Goal: Task Accomplishment & Management: Manage account settings

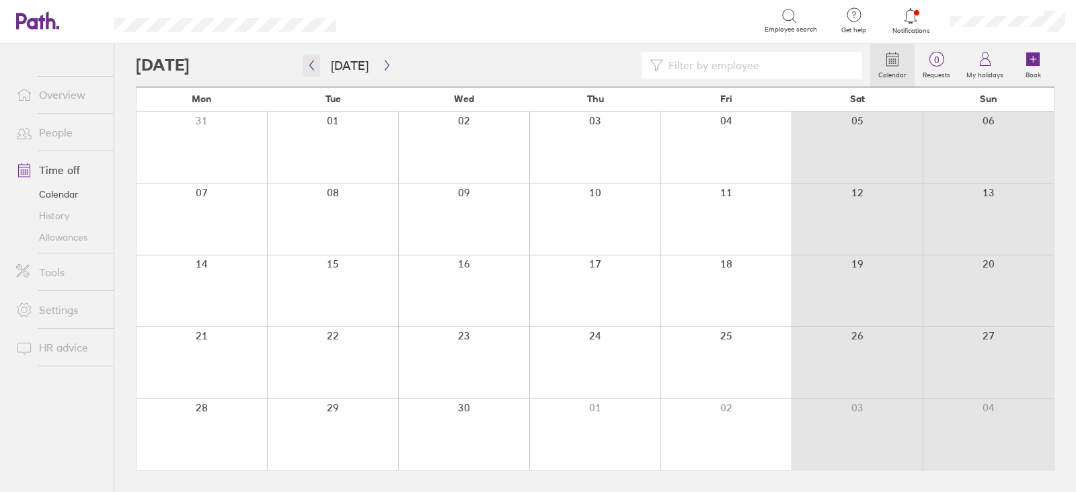
click at [307, 66] on icon "button" at bounding box center [312, 65] width 10 height 11
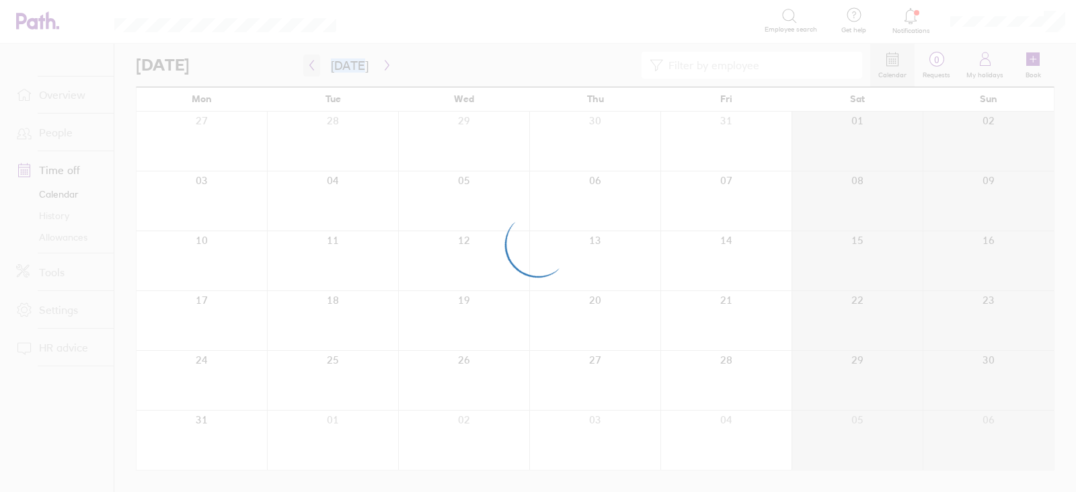
click at [306, 66] on div at bounding box center [538, 246] width 1076 height 492
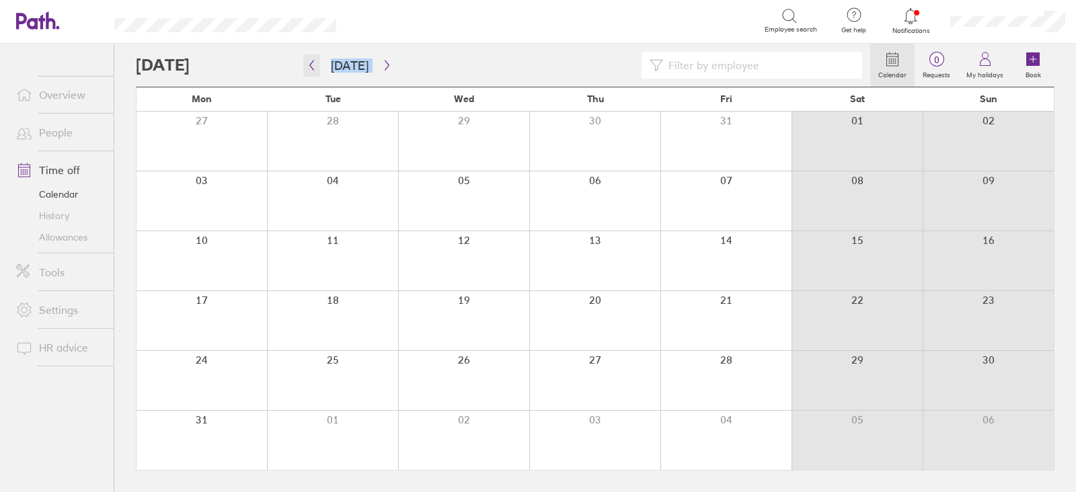
click at [309, 71] on button "button" at bounding box center [311, 65] width 17 height 22
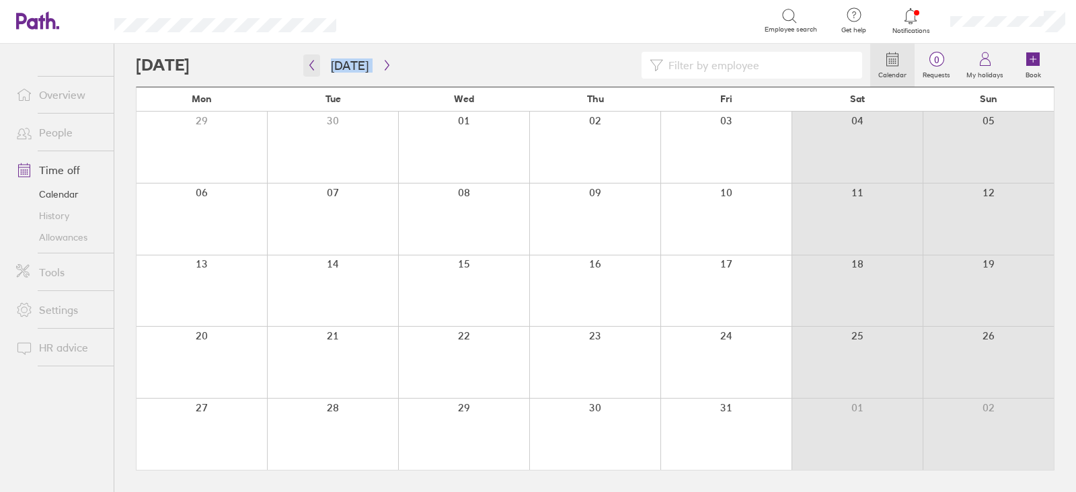
click at [310, 73] on button "button" at bounding box center [311, 65] width 17 height 22
click at [310, 75] on button "button" at bounding box center [311, 65] width 17 height 22
click at [313, 69] on icon "button" at bounding box center [312, 66] width 4 height 10
click at [311, 72] on button "button" at bounding box center [311, 65] width 17 height 22
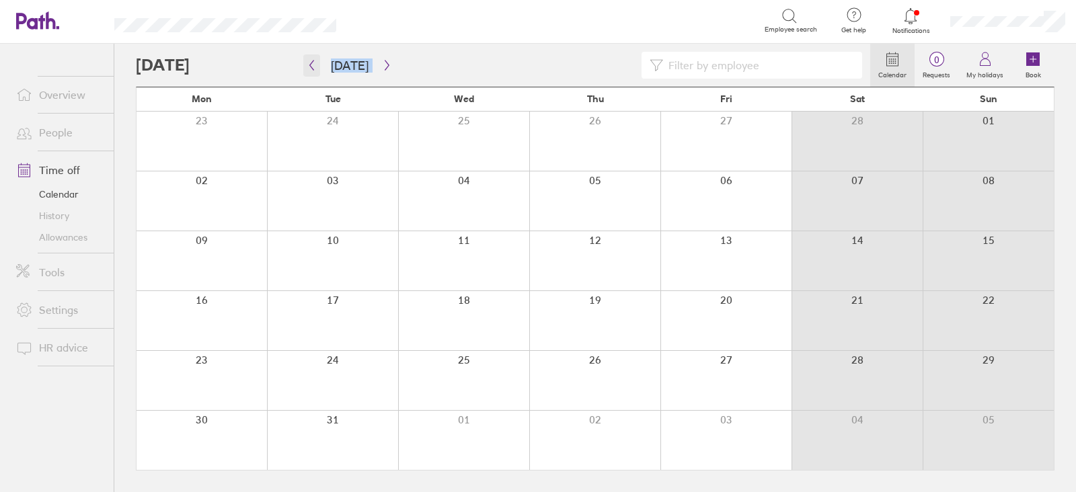
click at [311, 72] on button "button" at bounding box center [311, 65] width 17 height 22
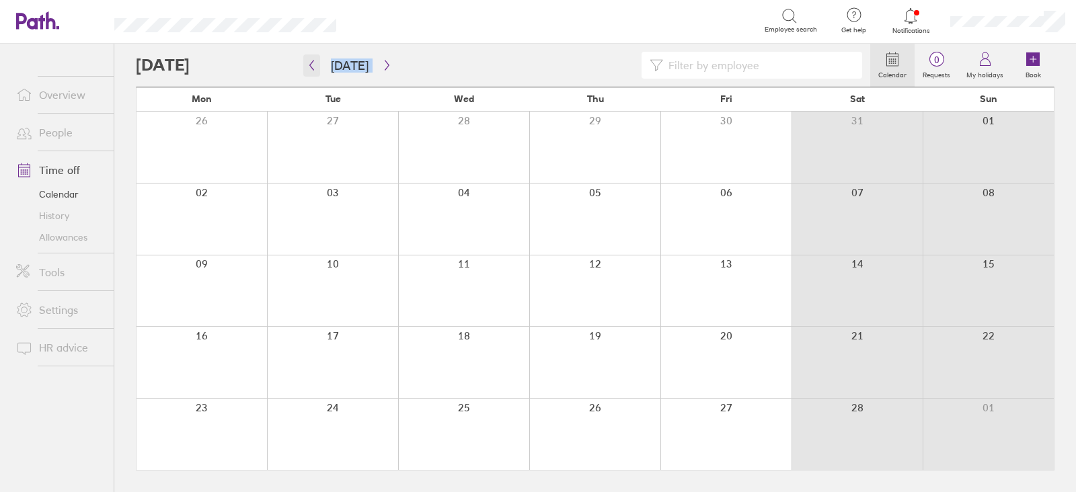
click at [311, 72] on button "button" at bounding box center [311, 65] width 17 height 22
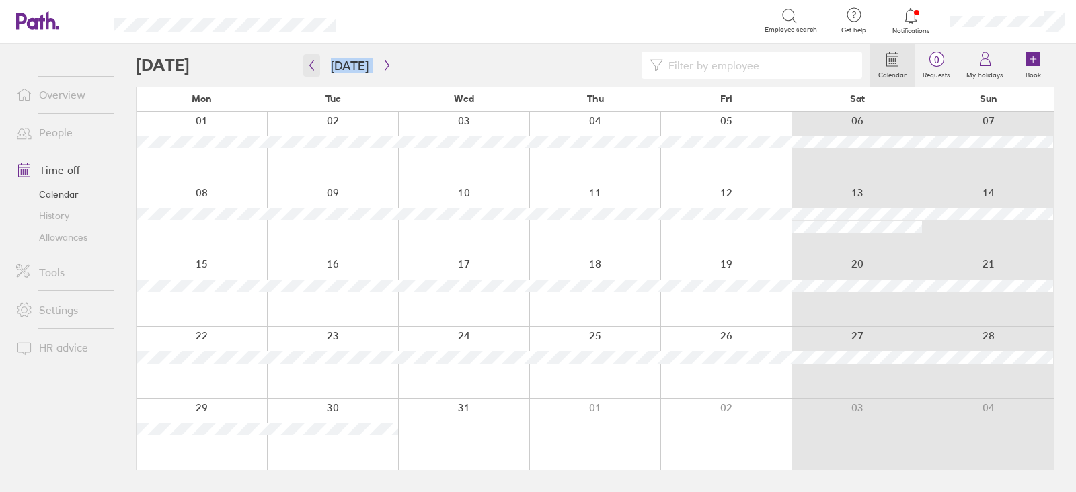
click at [311, 72] on button "button" at bounding box center [311, 65] width 17 height 22
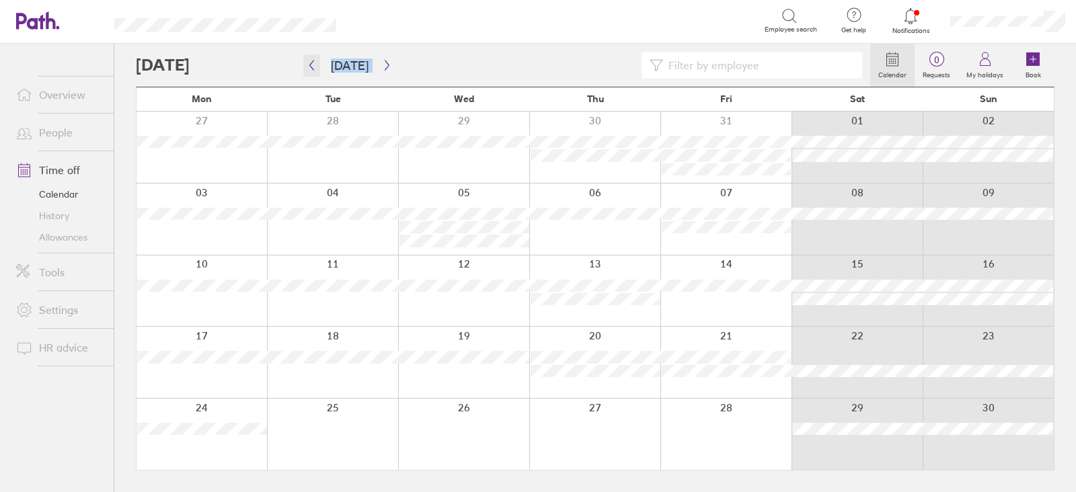
click at [303, 54] on button "button" at bounding box center [311, 65] width 17 height 22
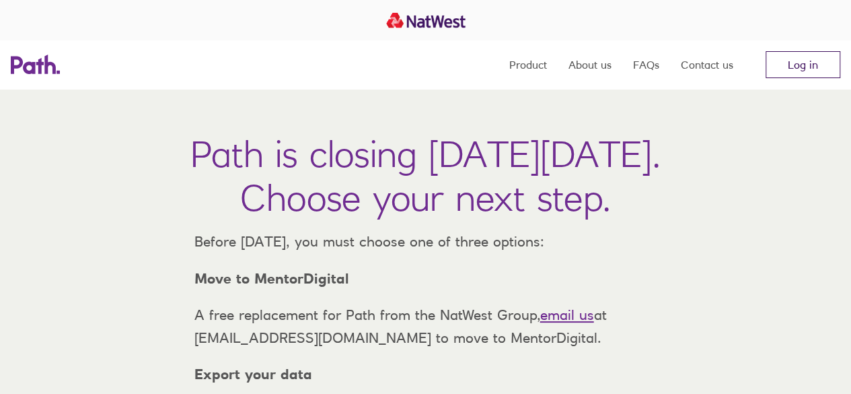
click at [814, 67] on link "Log in" at bounding box center [803, 64] width 75 height 27
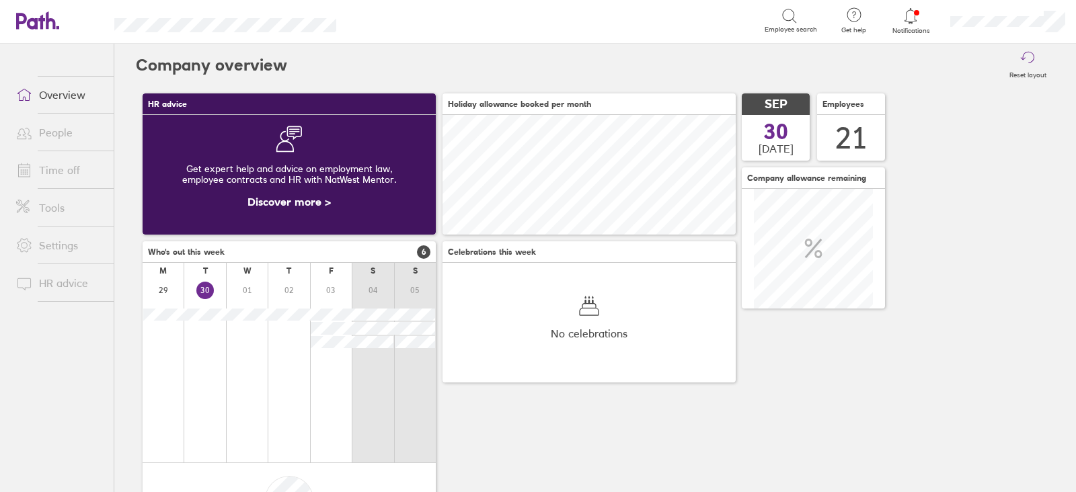
scroll to position [119, 293]
click at [49, 129] on link "People" at bounding box center [59, 132] width 108 height 27
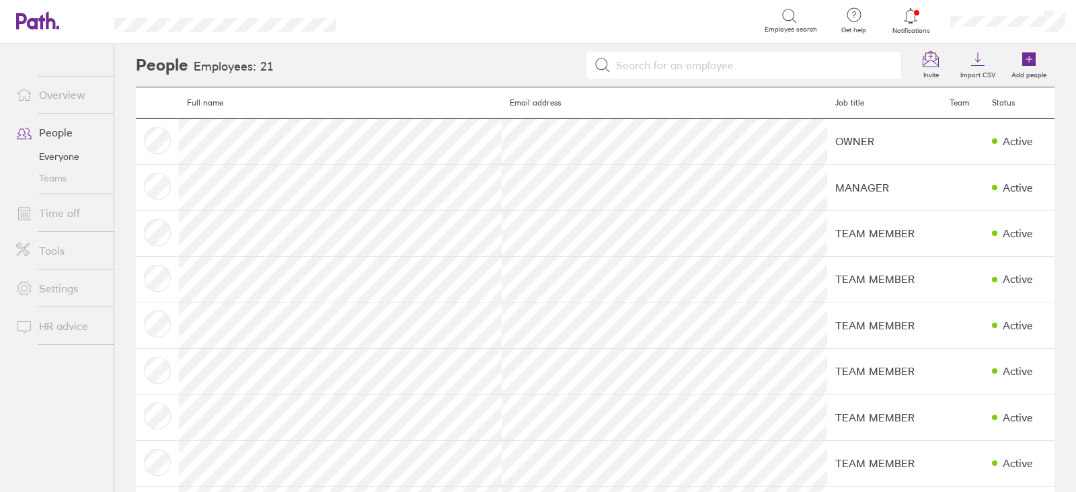
click at [75, 211] on link "Time off" at bounding box center [59, 213] width 108 height 27
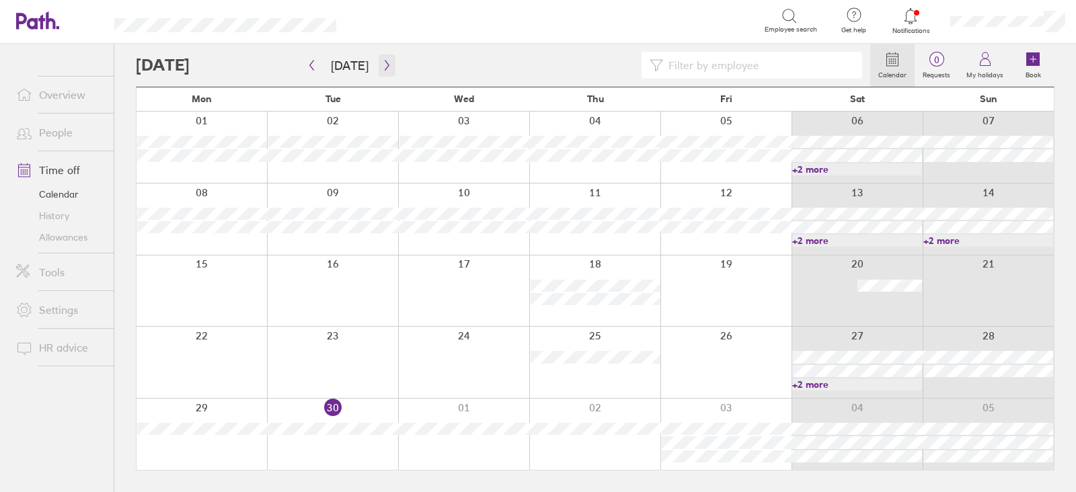
click at [387, 66] on icon "button" at bounding box center [387, 65] width 10 height 11
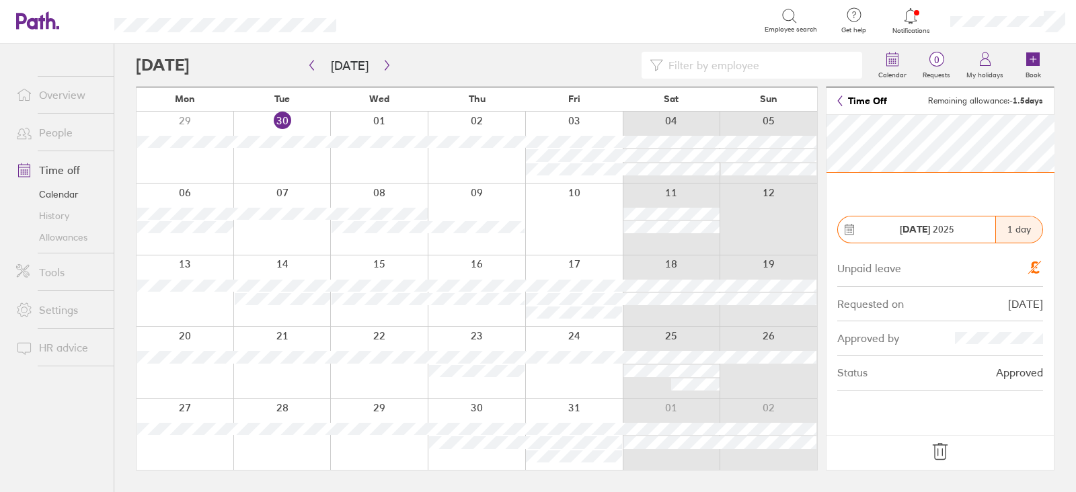
click at [49, 137] on link "People" at bounding box center [59, 132] width 108 height 27
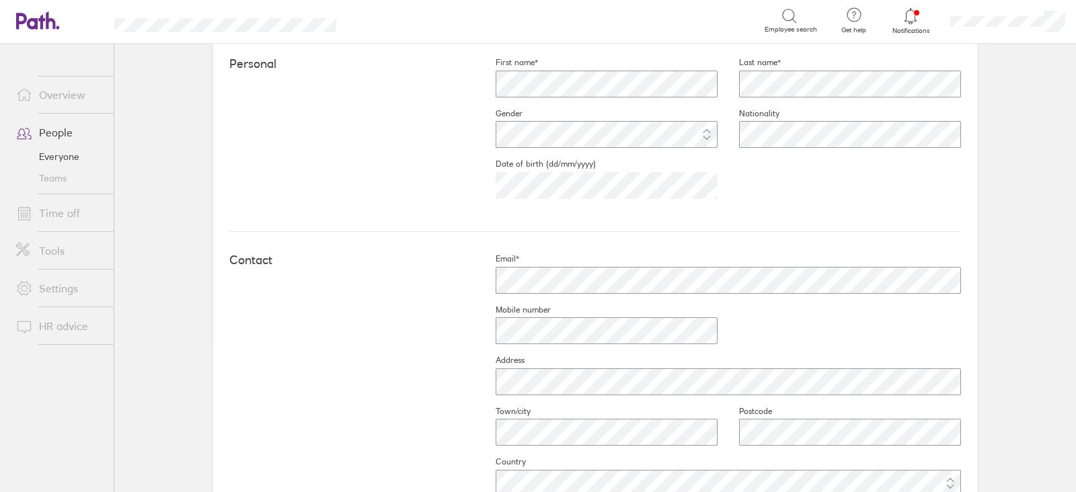
scroll to position [400, 0]
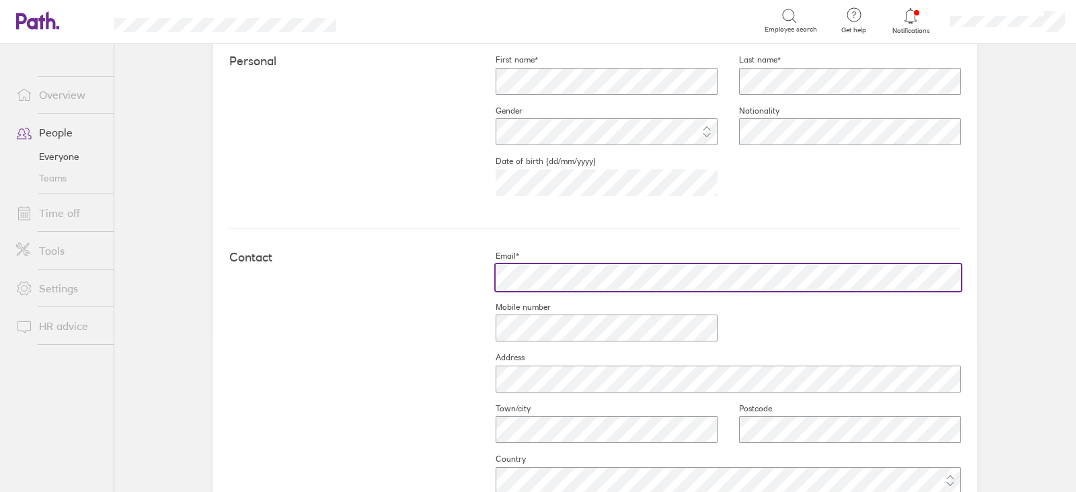
click at [377, 293] on div "Contact Email* Mobile number Address Town/city Postcode Country" at bounding box center [595, 378] width 732 height 298
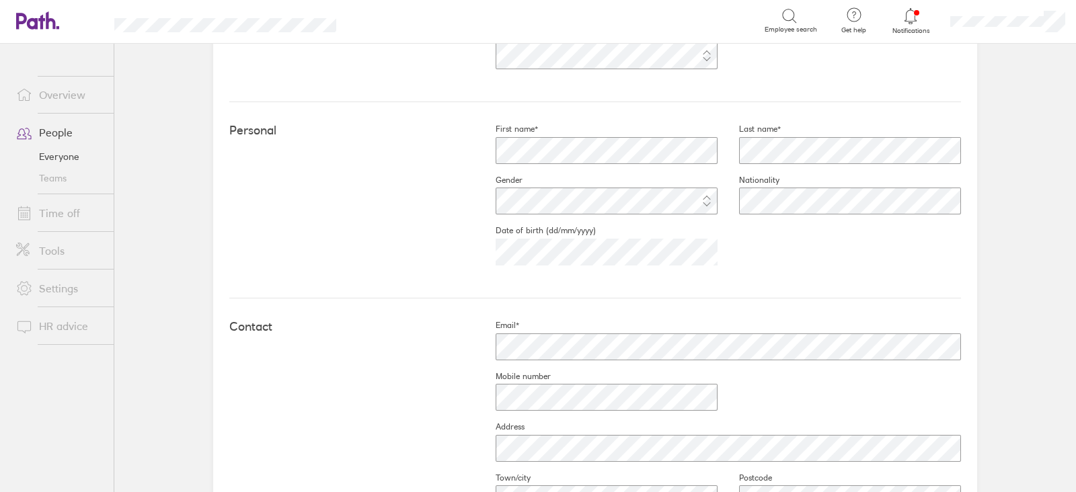
scroll to position [332, 0]
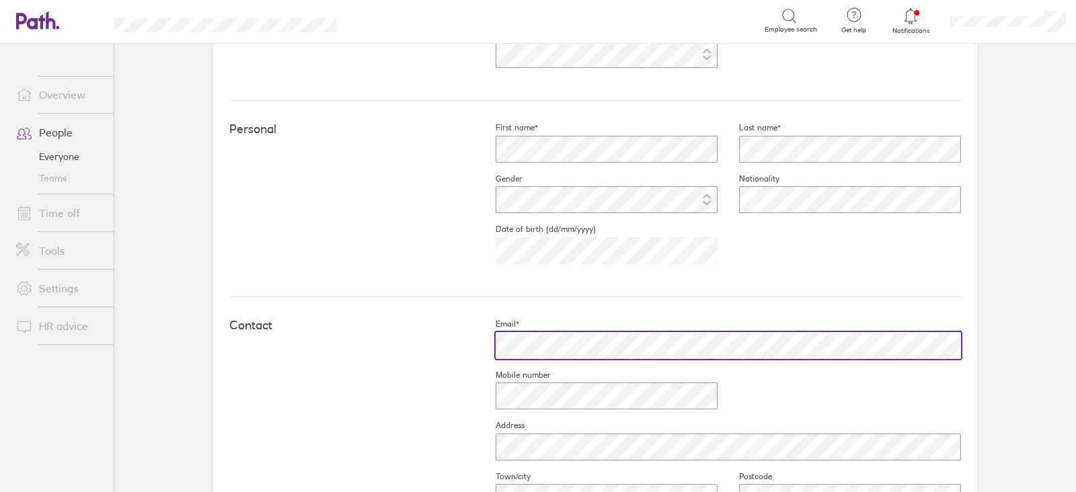
click at [404, 338] on div "Contact Email* Mobile number Address Town/city Postcode Country" at bounding box center [595, 446] width 732 height 298
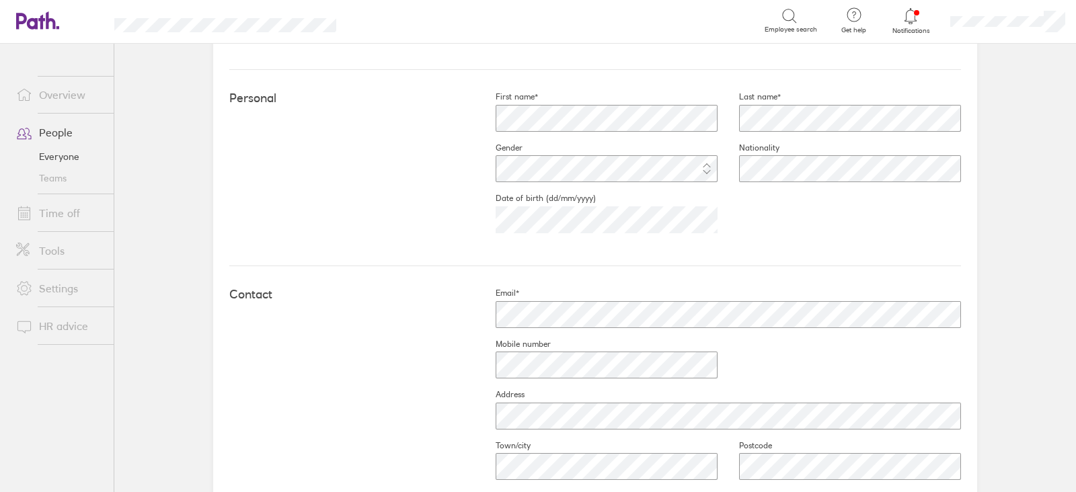
scroll to position [364, 0]
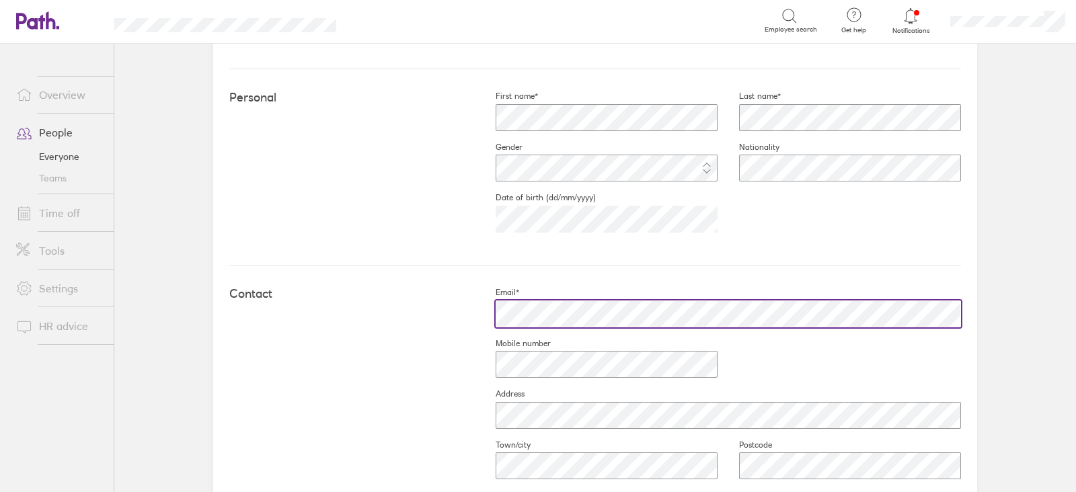
click at [277, 311] on div "Contact Email* Mobile number Address Town/city Postcode Country" at bounding box center [595, 415] width 732 height 298
click at [454, 275] on div "Contact Email* Mobile number Address Town/city Postcode Country" at bounding box center [595, 415] width 732 height 298
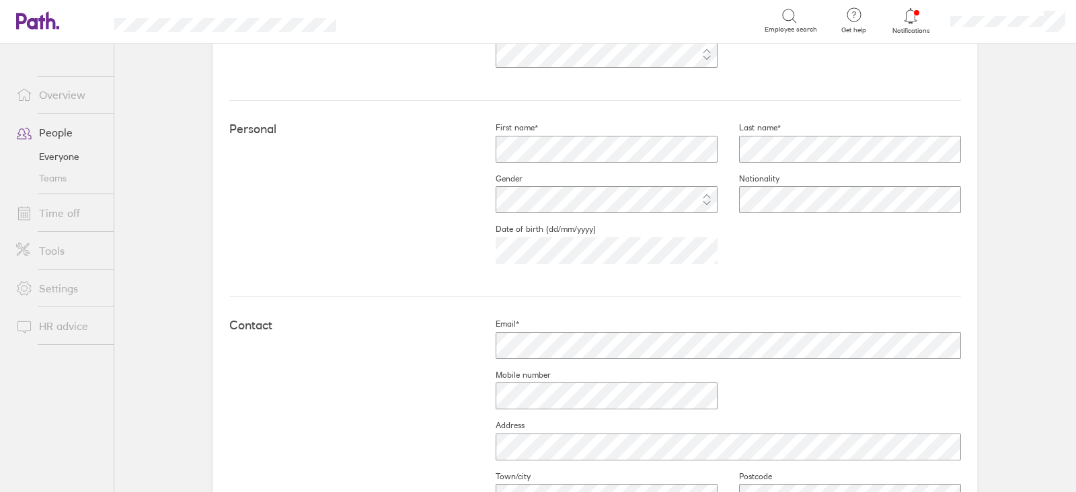
scroll to position [337, 0]
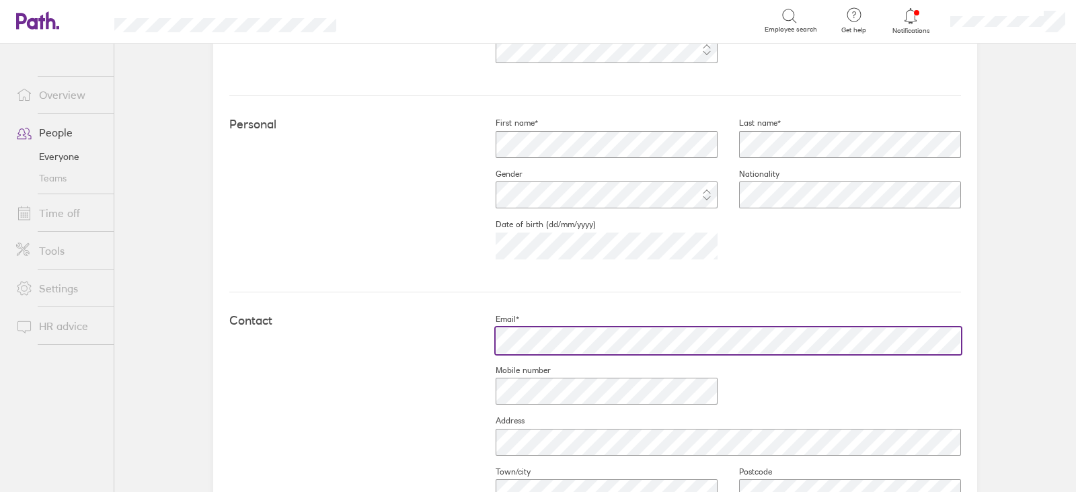
click at [410, 306] on div "Contact Email* Mobile number Address Town/city Postcode Country" at bounding box center [595, 442] width 732 height 298
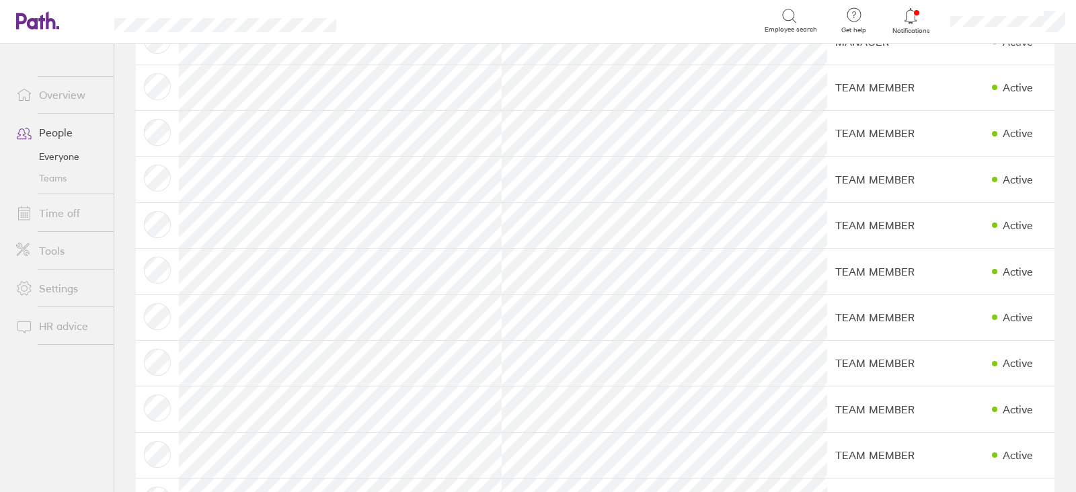
scroll to position [147, 0]
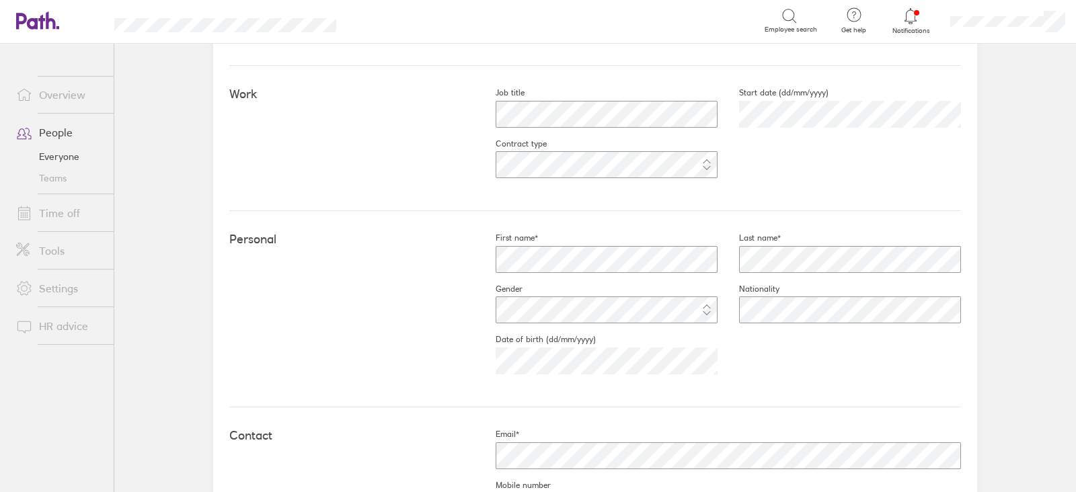
scroll to position [284, 0]
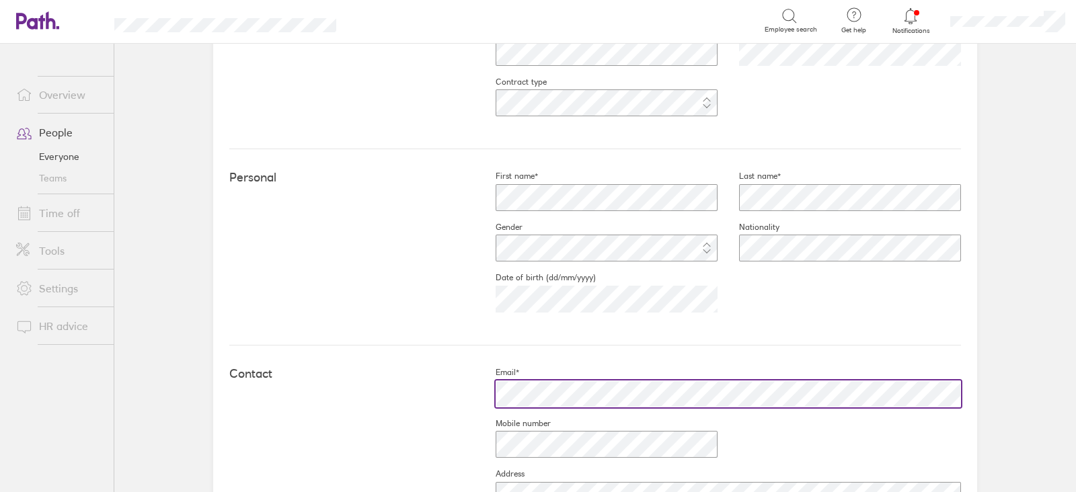
click at [407, 373] on div "Contact Email* Mobile number Address Town/city Postcode Country" at bounding box center [595, 495] width 732 height 298
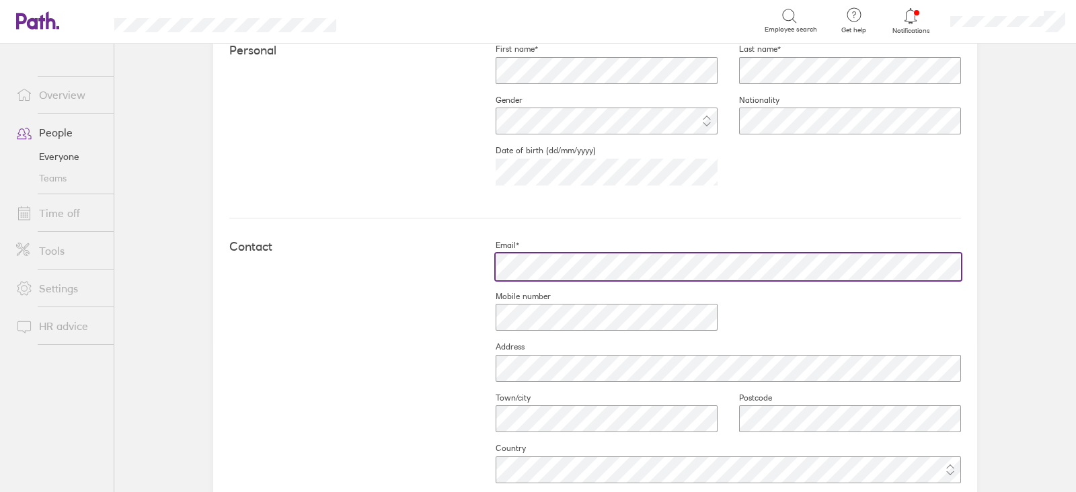
scroll to position [412, 0]
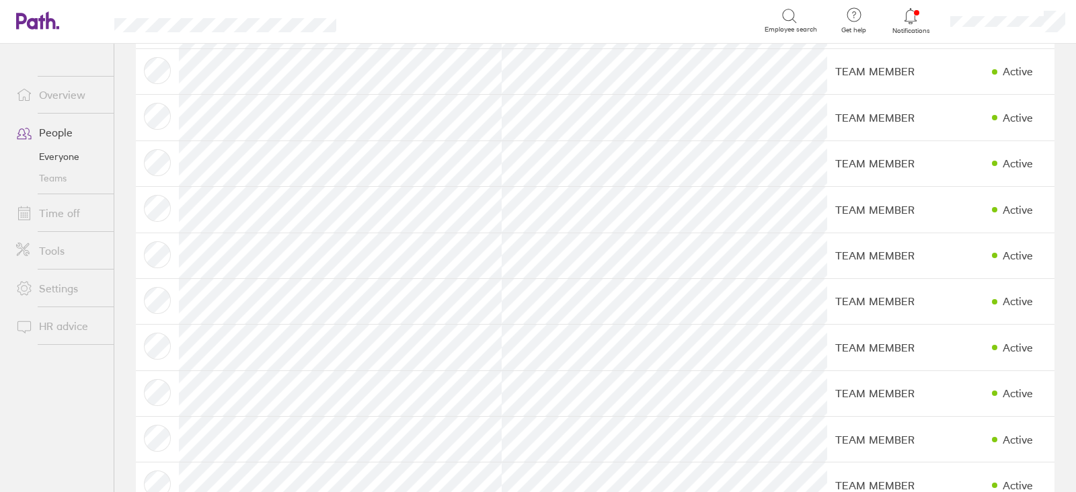
scroll to position [209, 0]
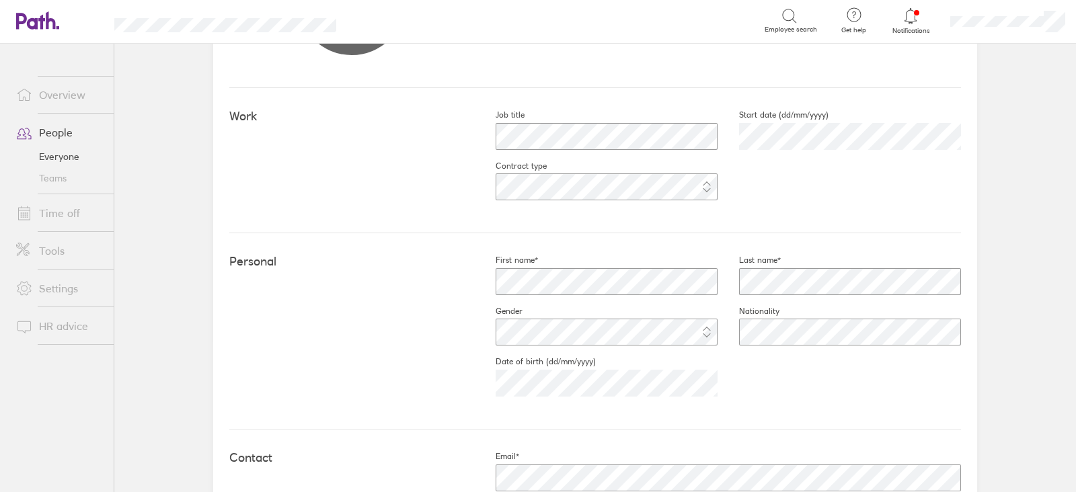
scroll to position [212, 0]
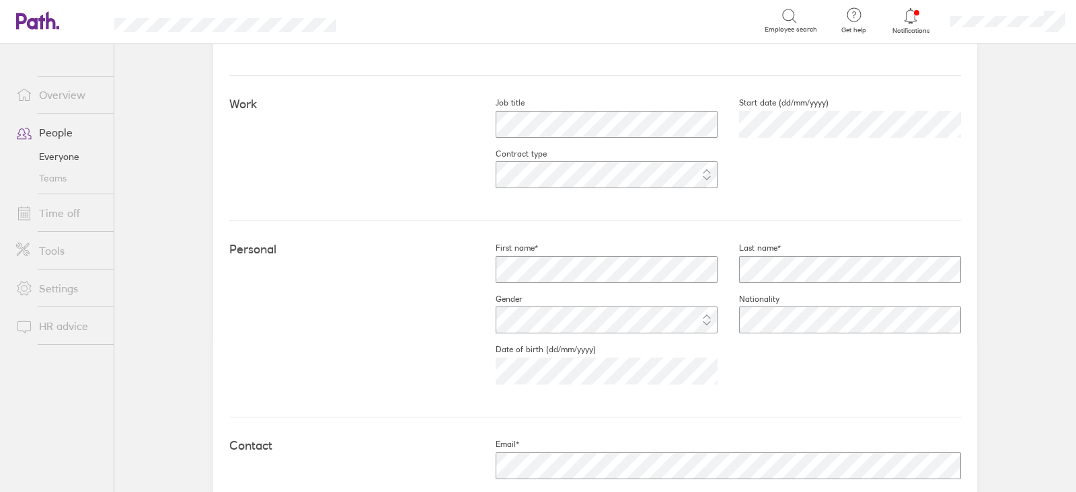
click at [439, 448] on h4 "Contact" at bounding box center [351, 446] width 245 height 14
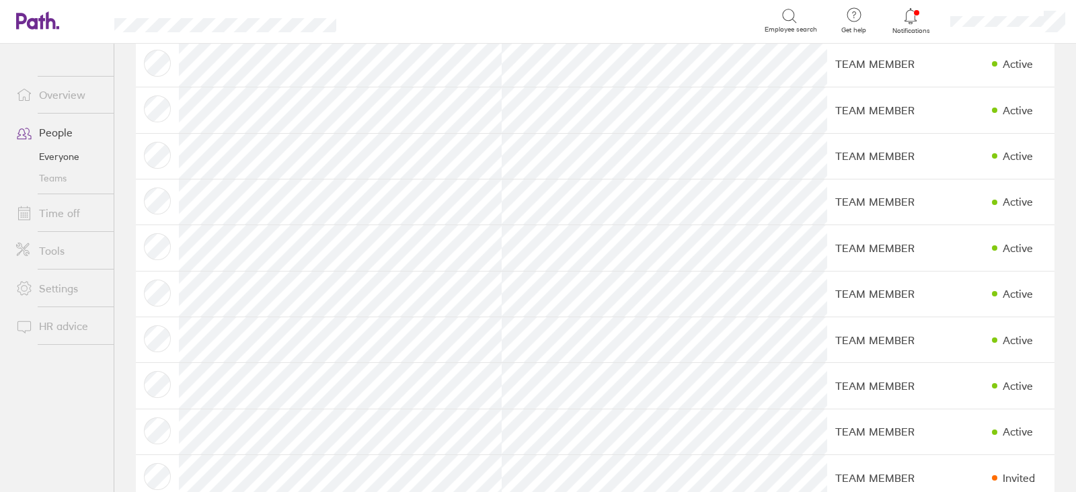
scroll to position [316, 0]
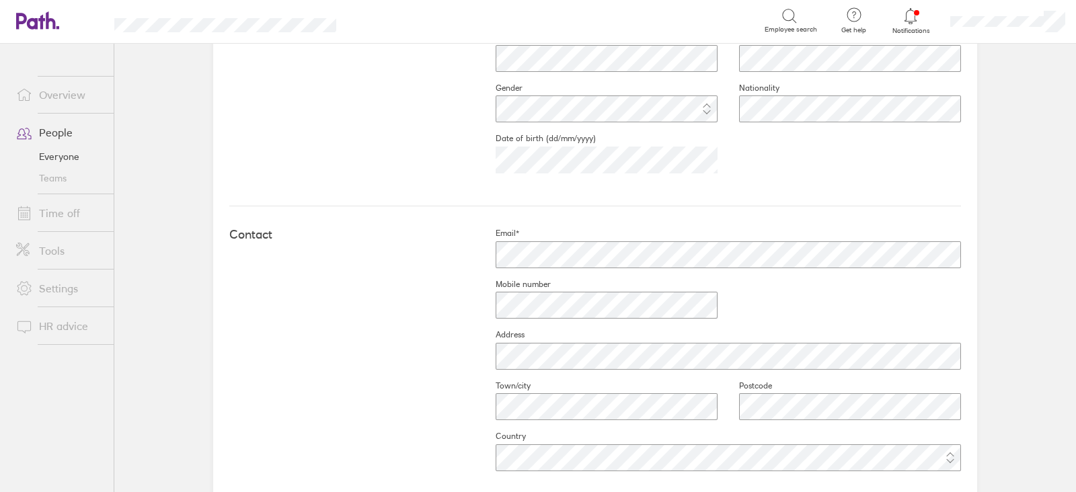
scroll to position [424, 0]
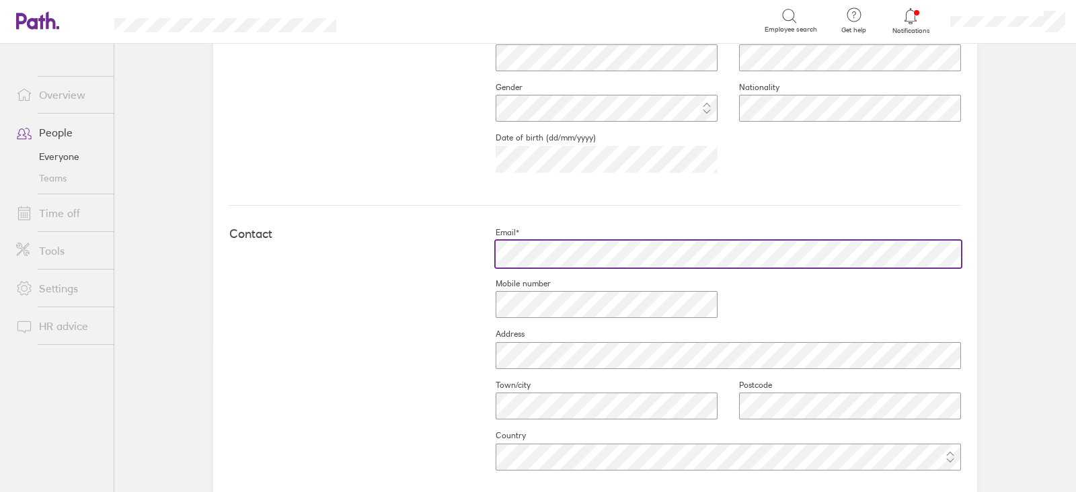
click at [381, 251] on div "Contact Email* Mobile number Address Town/city Postcode Country" at bounding box center [595, 355] width 732 height 298
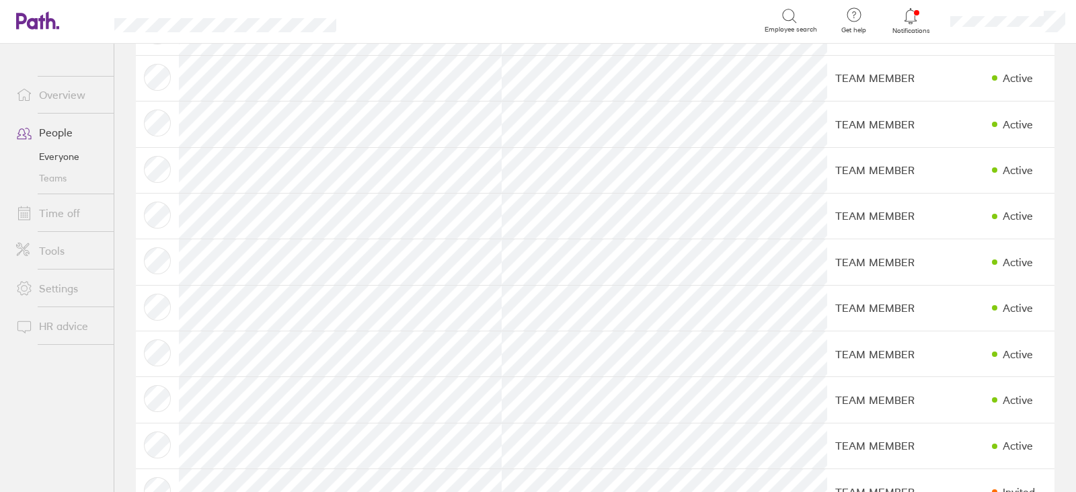
scroll to position [295, 0]
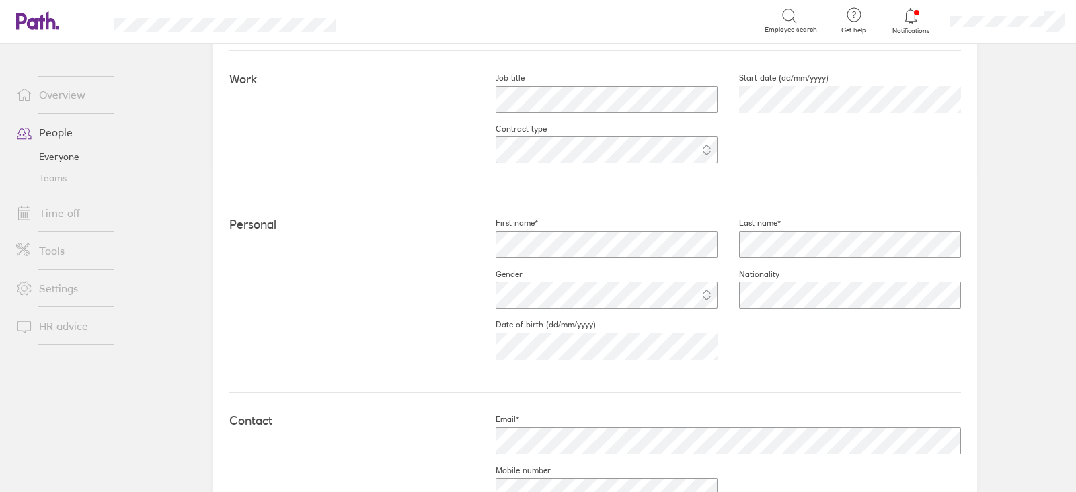
scroll to position [239, 0]
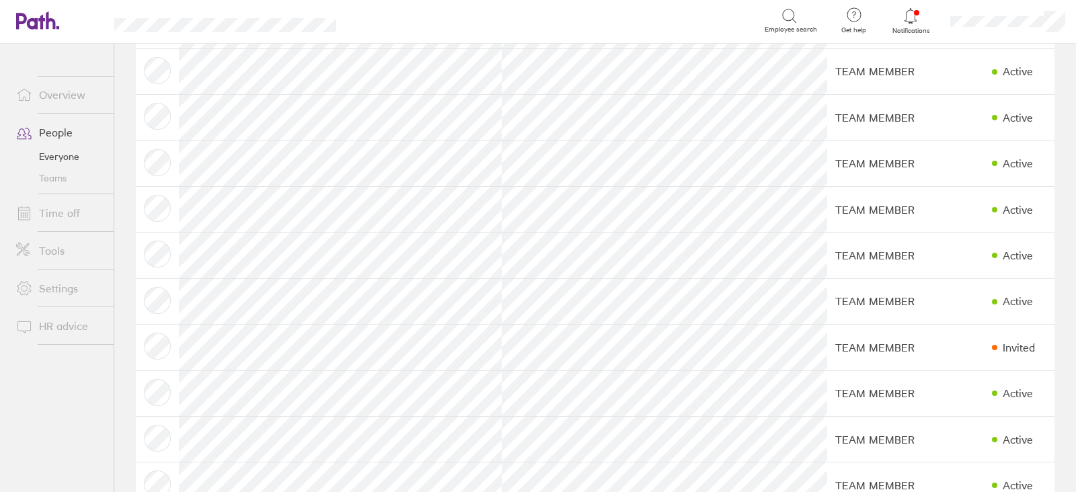
scroll to position [441, 0]
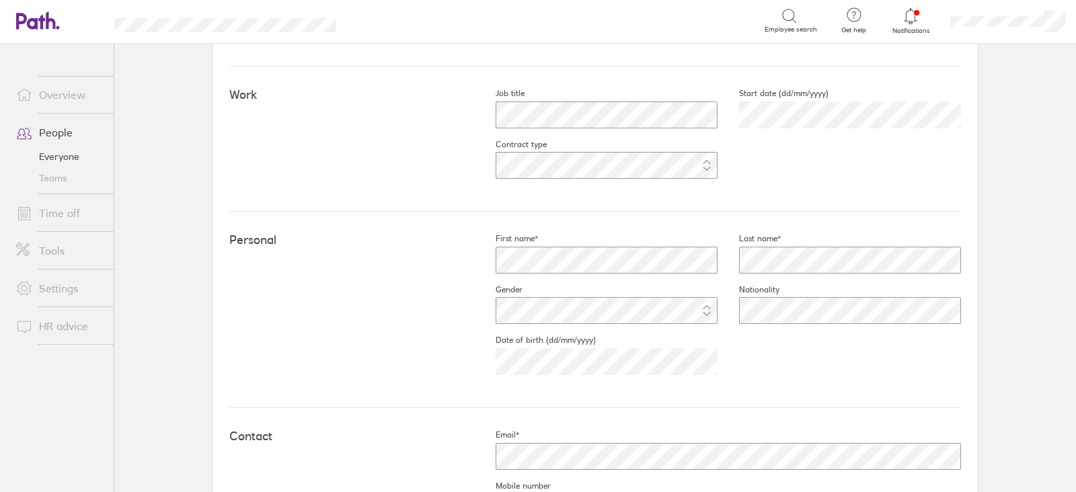
scroll to position [222, 0]
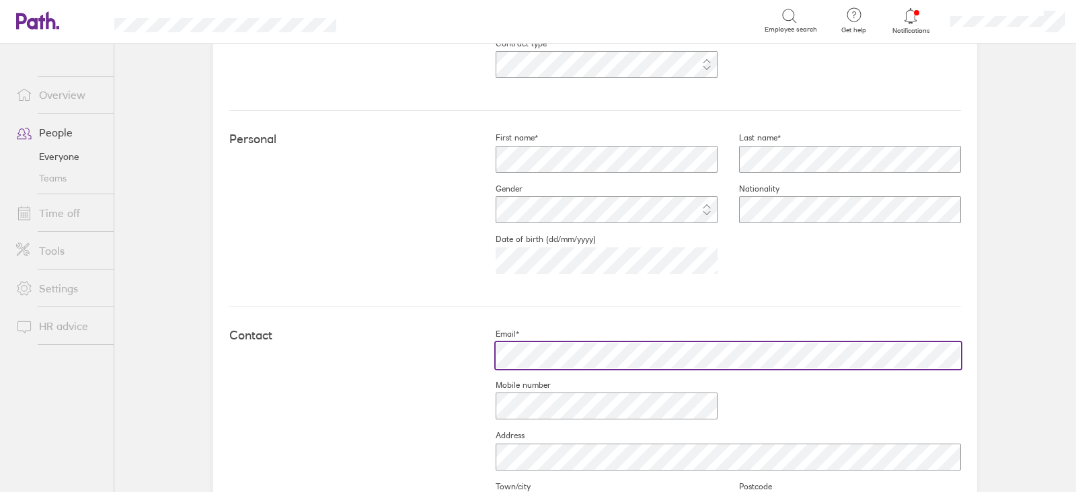
scroll to position [347, 0]
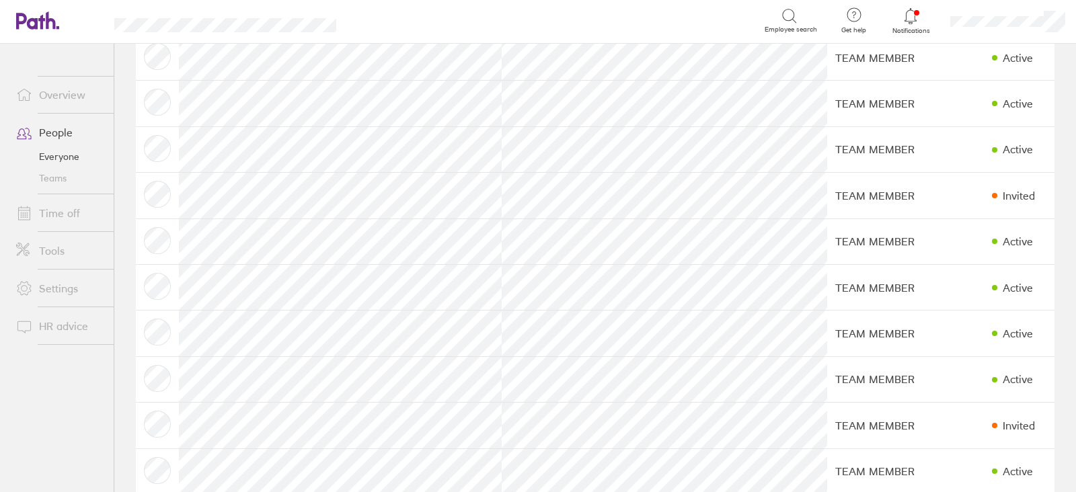
scroll to position [595, 0]
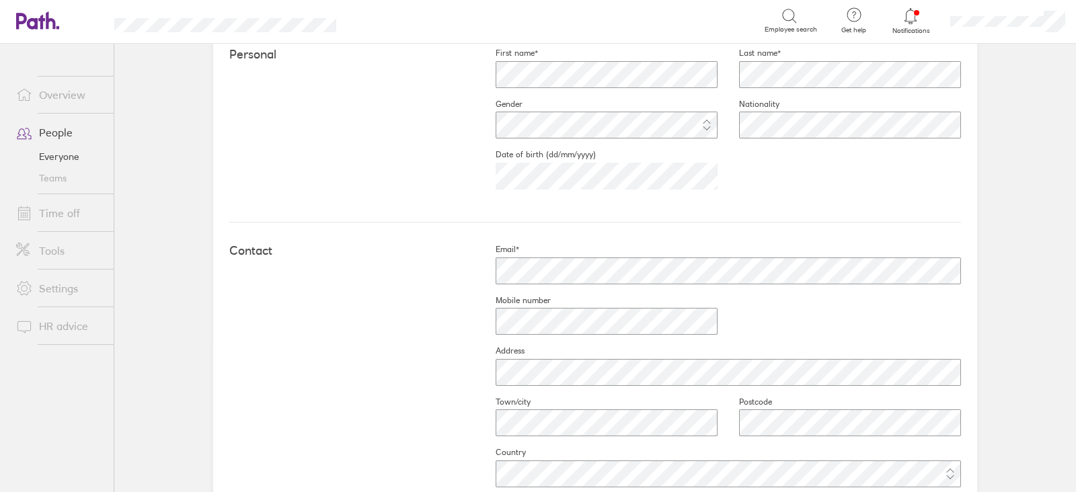
scroll to position [410, 0]
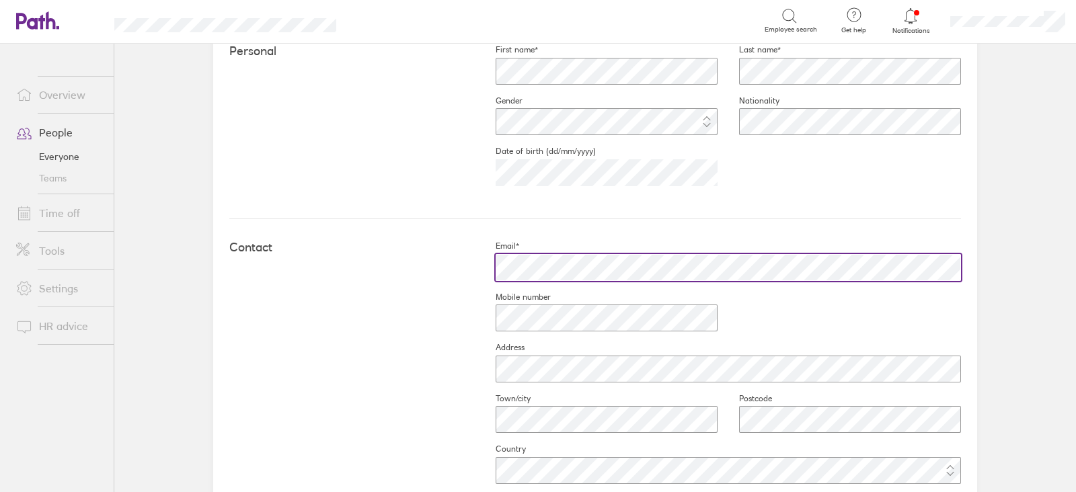
click at [449, 239] on div "Contact Email* Mobile number Address Town/city Postcode Country" at bounding box center [595, 368] width 732 height 298
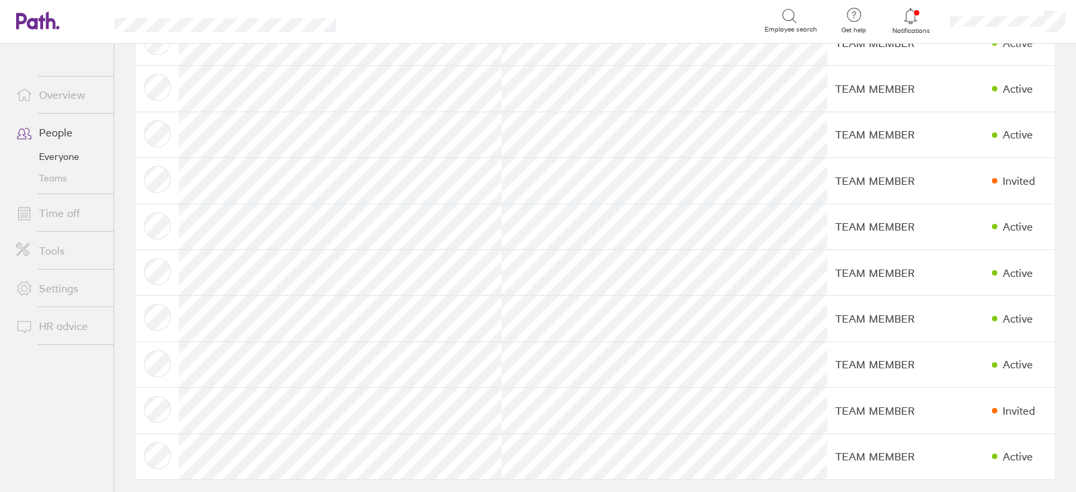
scroll to position [612, 0]
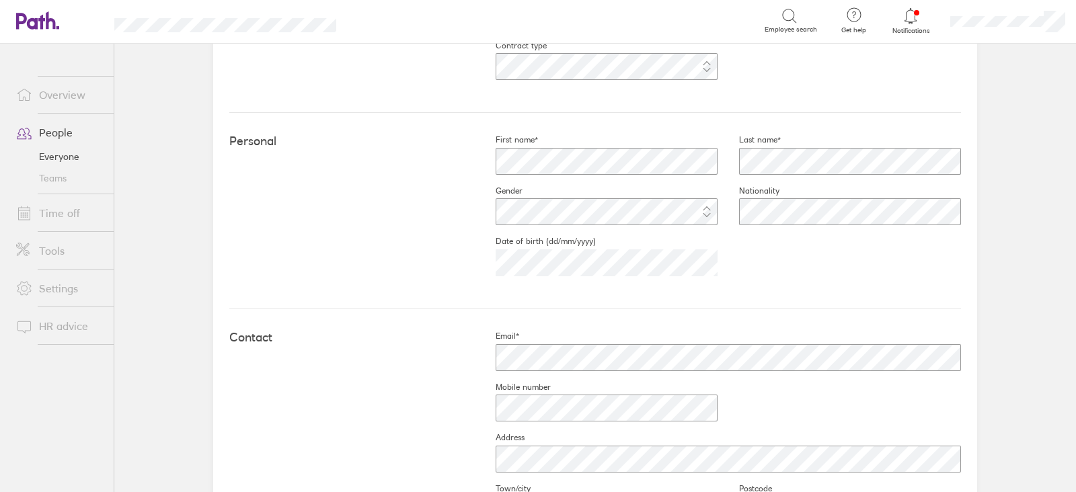
scroll to position [324, 0]
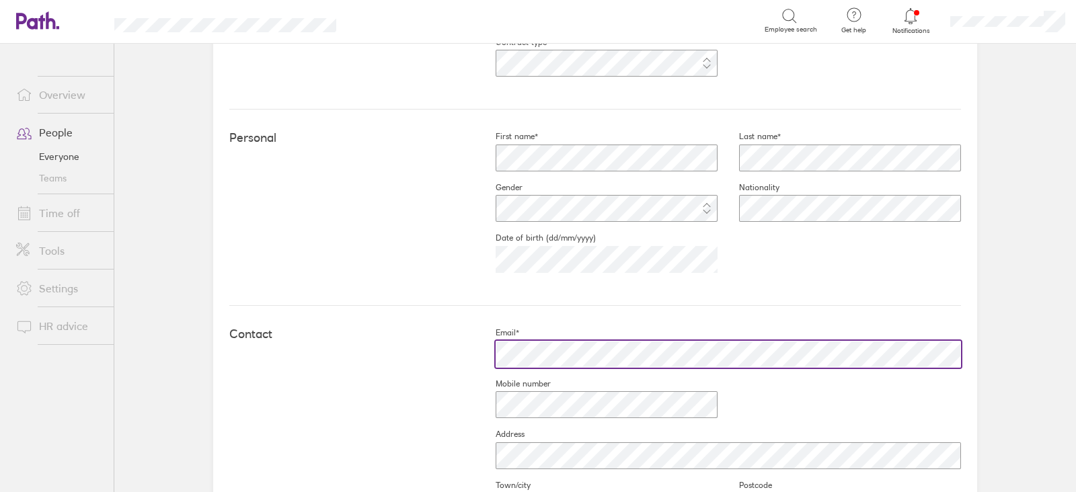
click at [429, 332] on div "Contact Email* Mobile number Address Town/city Postcode Country" at bounding box center [595, 455] width 732 height 298
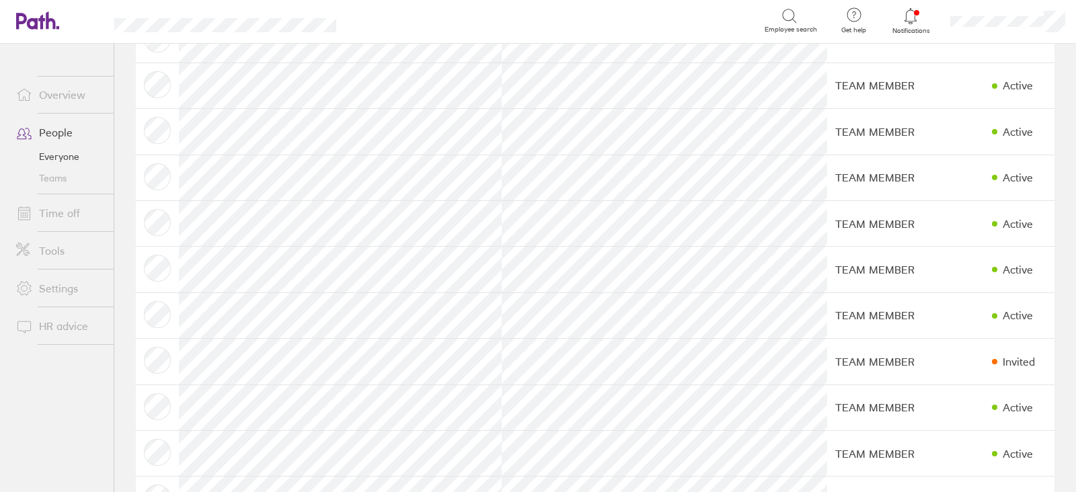
scroll to position [612, 0]
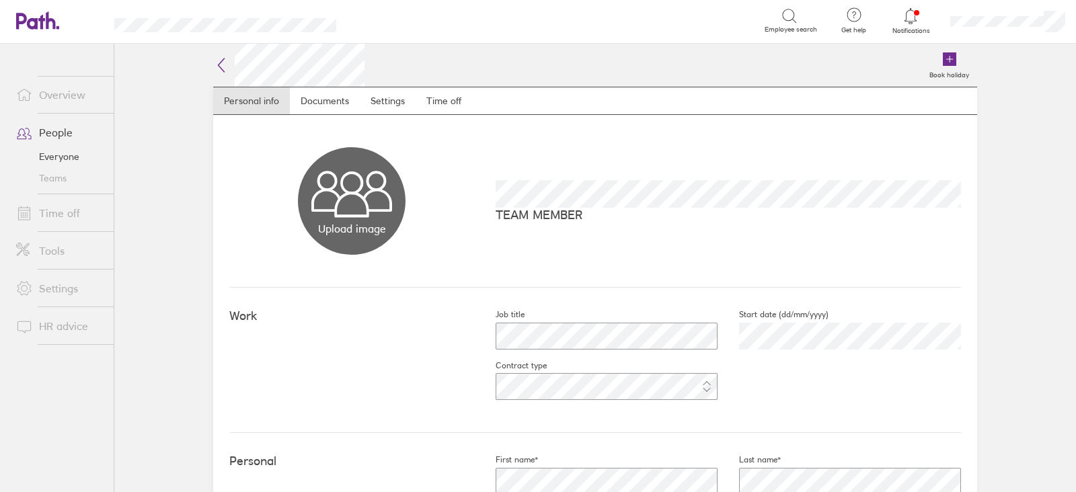
scroll to position [610, 0]
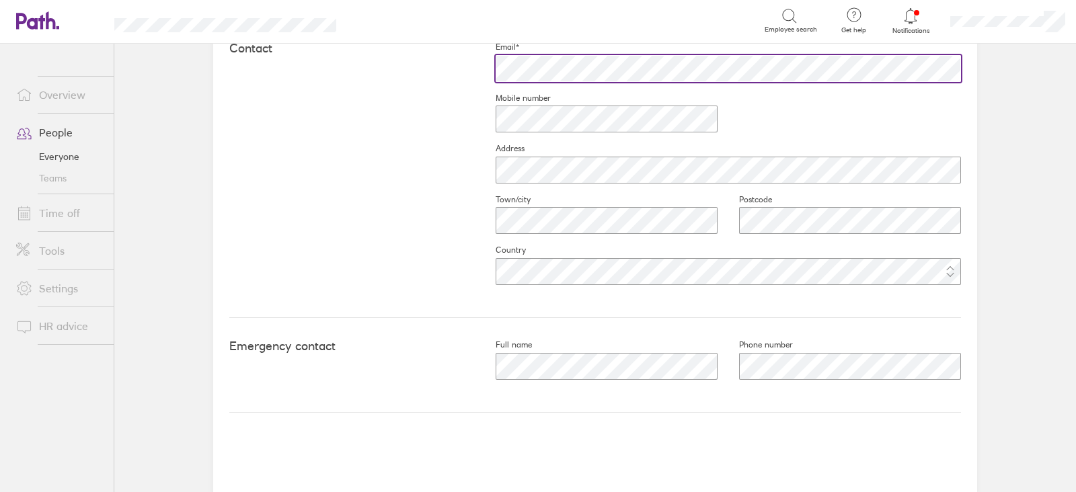
click at [425, 57] on div "Contact Email* Mobile number Address Town/city Postcode Country" at bounding box center [595, 169] width 732 height 298
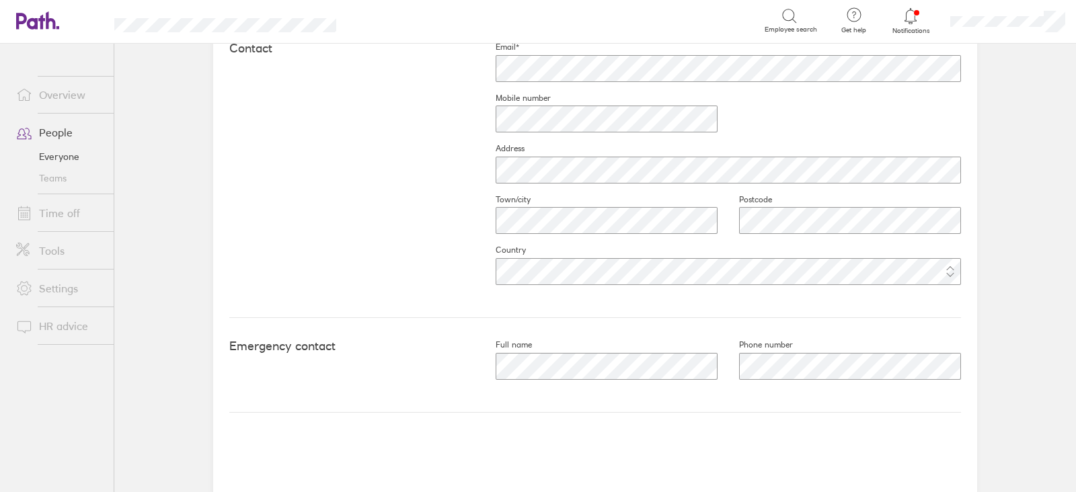
click at [166, 137] on main "Book holiday Personal info Documents Settings Time off Upload image Choose file…" at bounding box center [595, 268] width 962 height 449
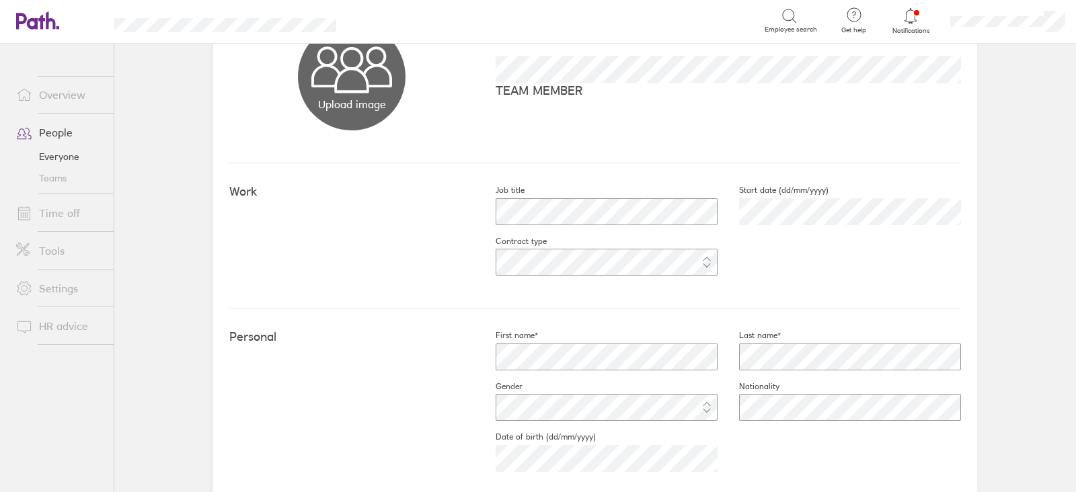
scroll to position [0, 0]
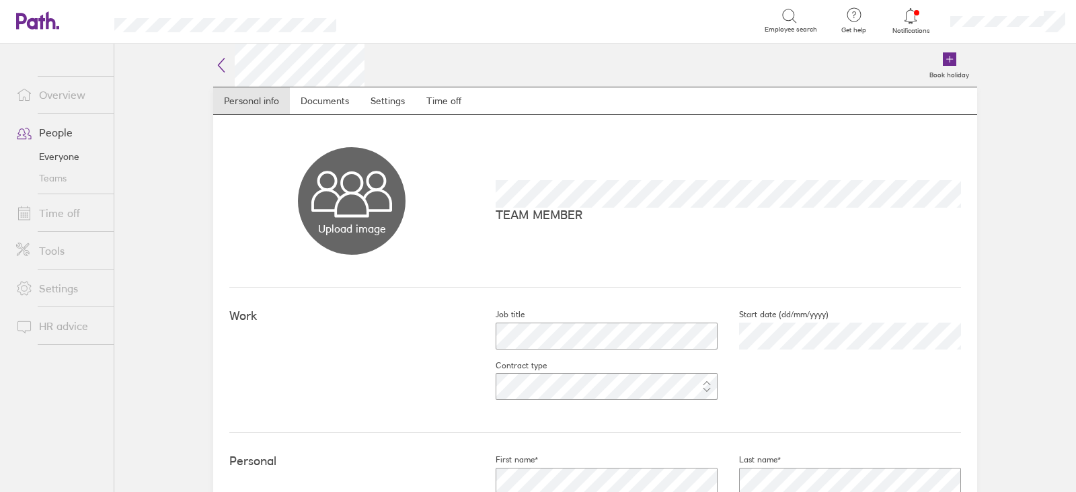
click at [65, 211] on link "Time off" at bounding box center [59, 213] width 108 height 27
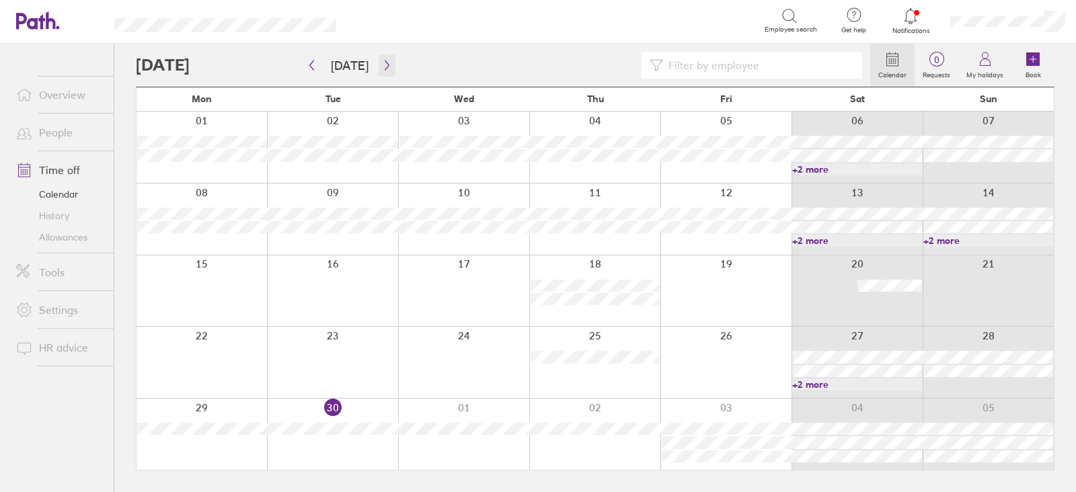
click at [382, 72] on button "button" at bounding box center [387, 65] width 17 height 22
